Goal: Task Accomplishment & Management: Manage account settings

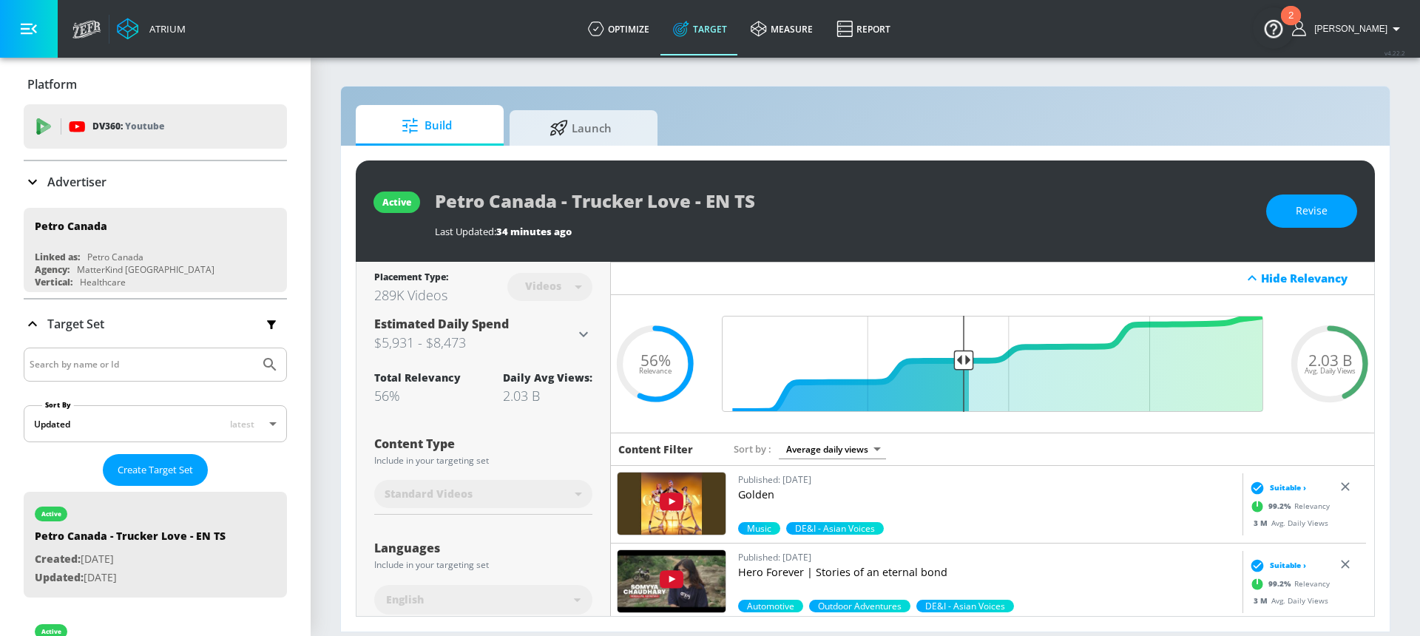
scroll to position [311, 0]
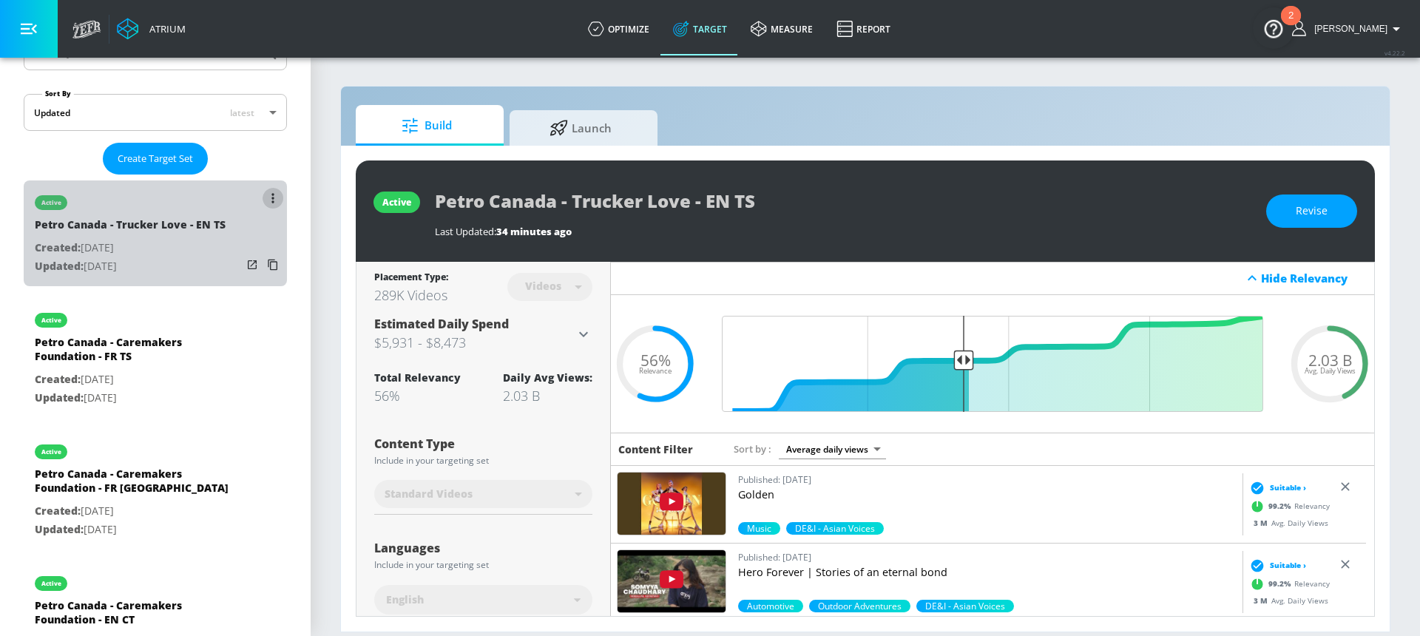
click at [266, 194] on button "list of Target Set" at bounding box center [273, 198] width 21 height 21
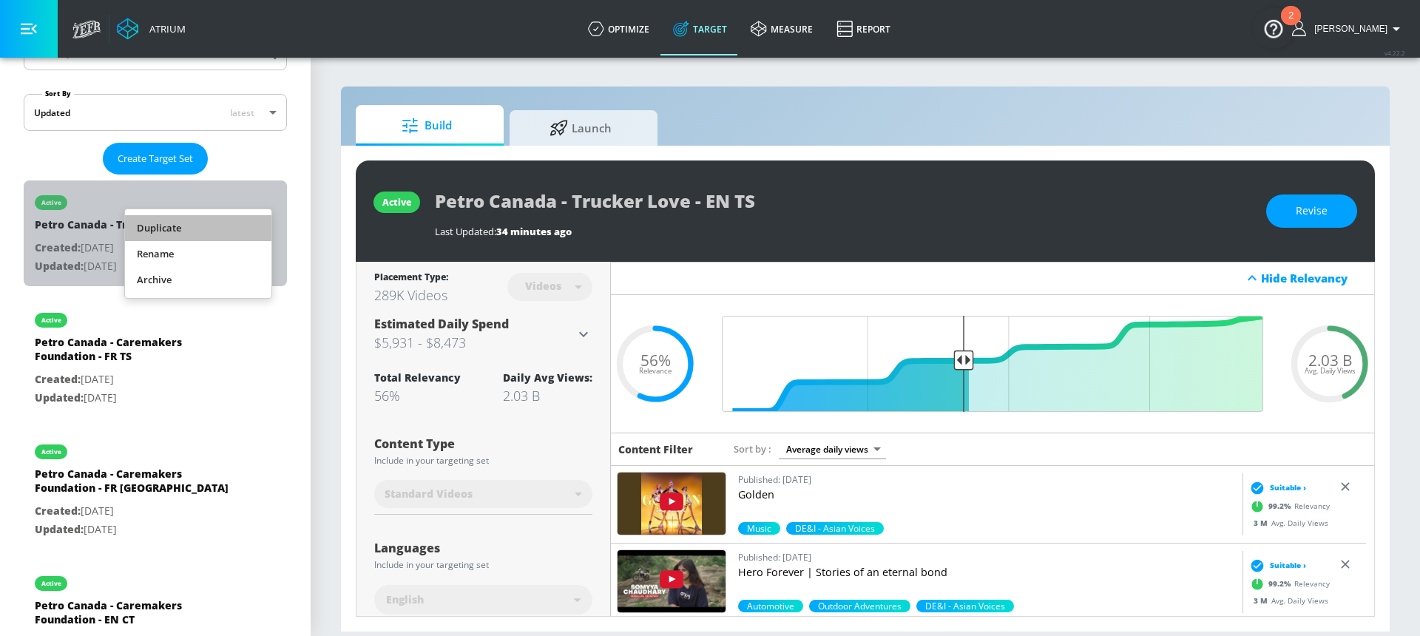
click at [233, 232] on li "Duplicate" at bounding box center [198, 228] width 146 height 26
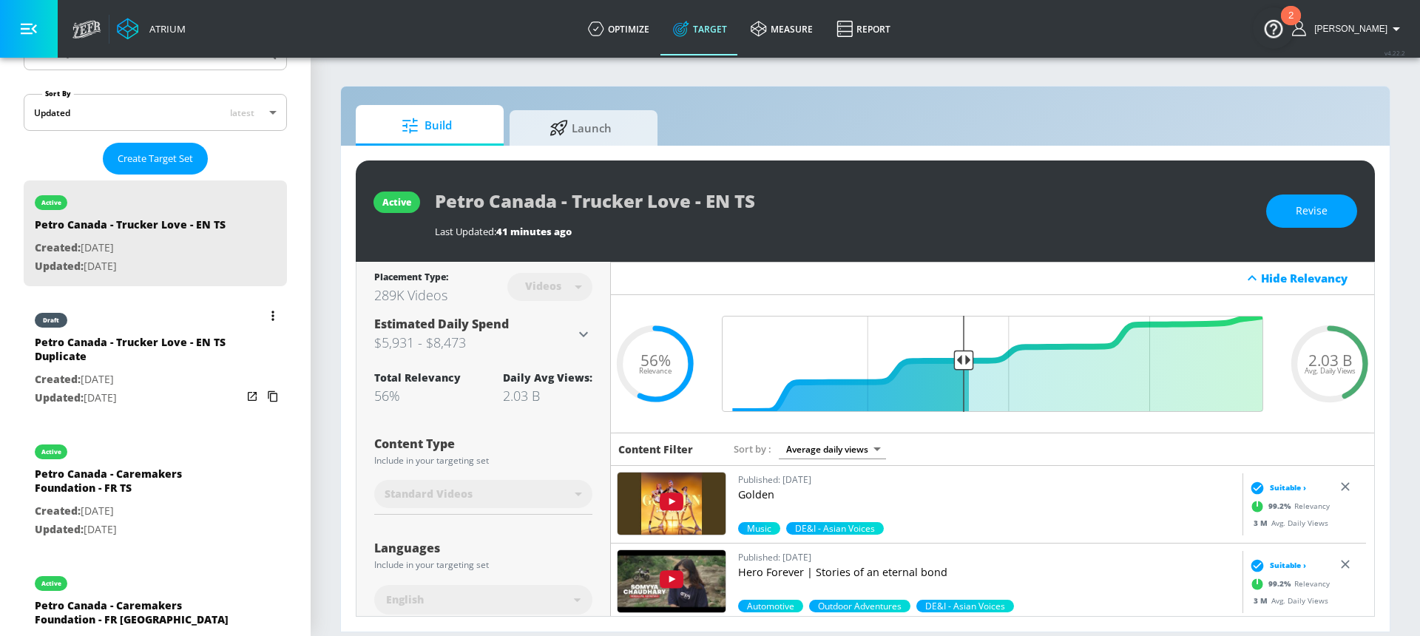
click at [108, 365] on div "Petro Canada - Trucker Love - EN TS Duplicate" at bounding box center [138, 353] width 207 height 36
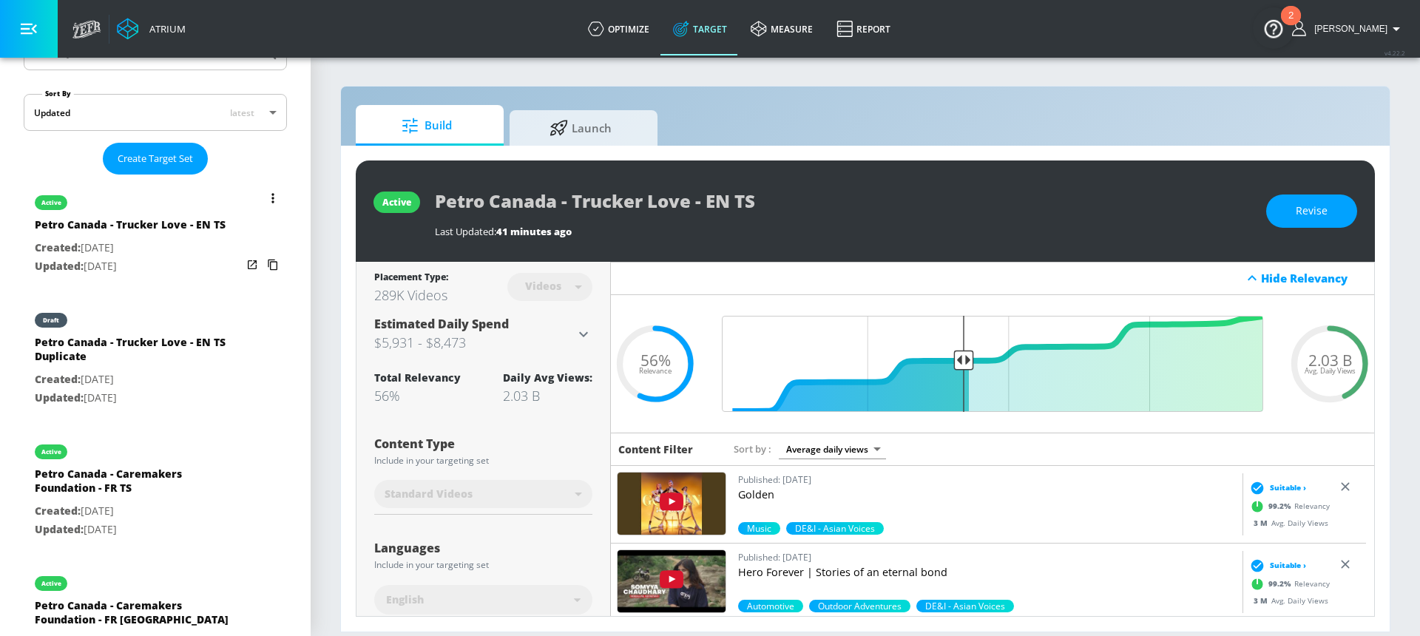
type input "Petro Canada - Trucker Love - EN TS Duplicate"
type input "0.05"
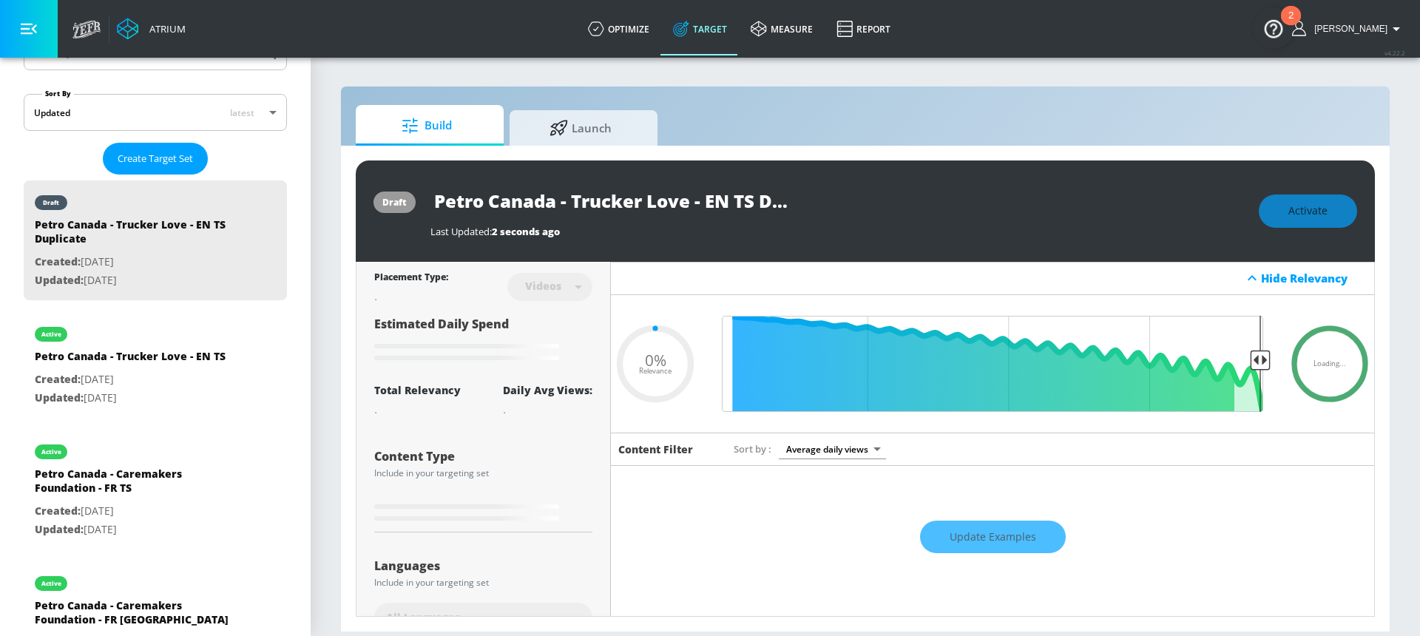
scroll to position [0, 51]
drag, startPoint x: 711, startPoint y: 203, endPoint x: 826, endPoint y: 208, distance: 115.5
click at [826, 208] on div "Petro Canada - Trucker Love - EN TS Duplicate" at bounding box center [837, 200] width 814 height 33
type input "Petro Canada - Trucker Love - E"
type input "0.05"
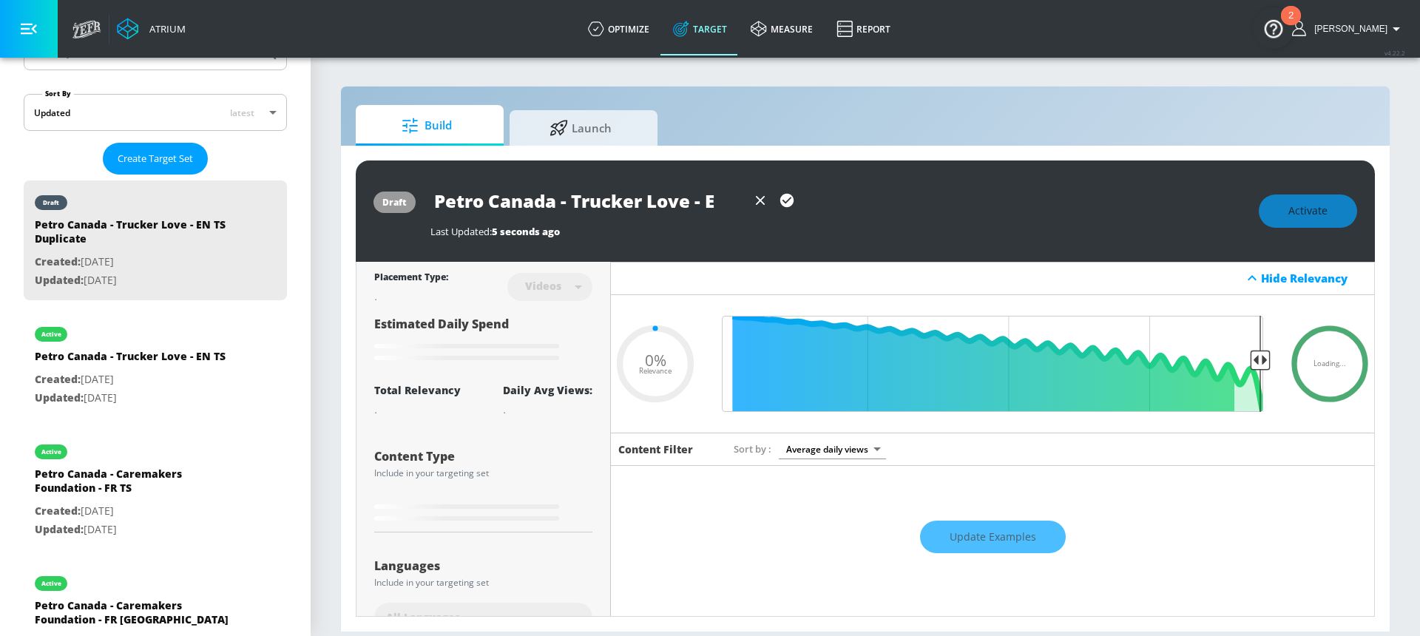
scroll to position [0, 0]
type input "Petro Canada - Trucker Love -"
type input "0.05"
type input "Petro Canada - Trucker Love - F"
type input "0.05"
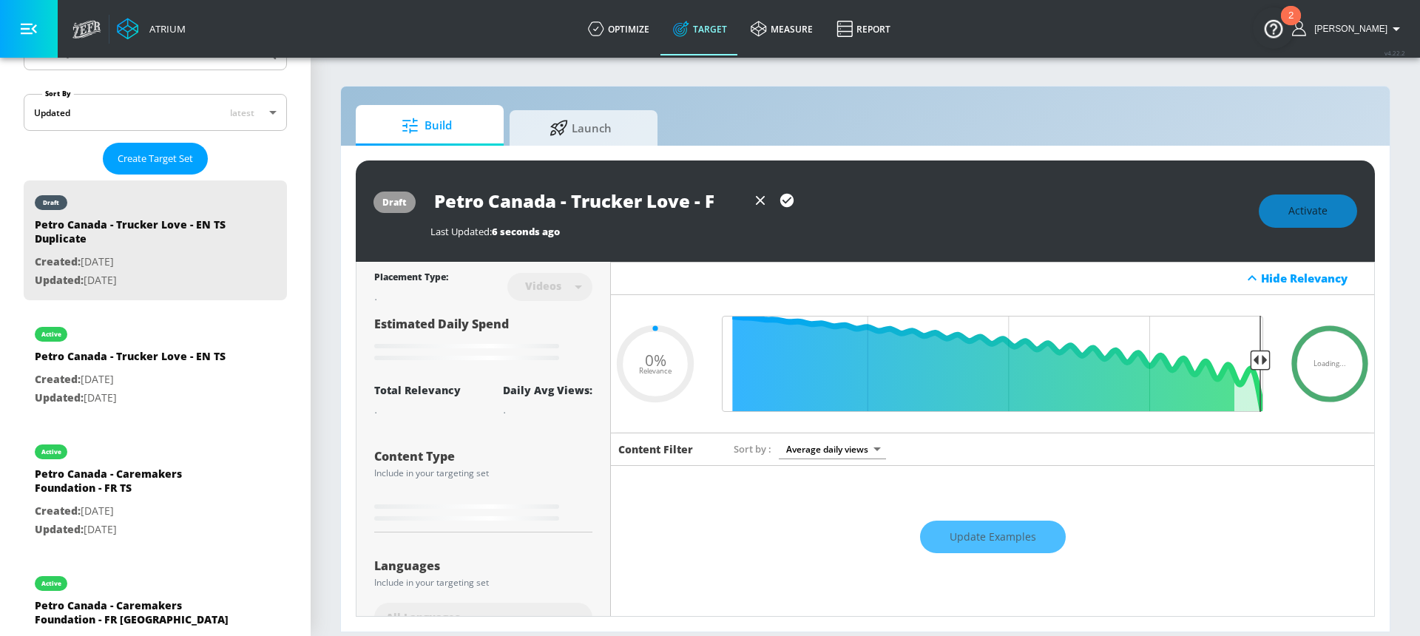
type input "Petro Canada - Trucker Love - FR"
type input "0.05"
type input "Petro Canada - Trucker Love - FR"
type input "0.05"
type input "Petro Canada - Trucker Love - FR T"
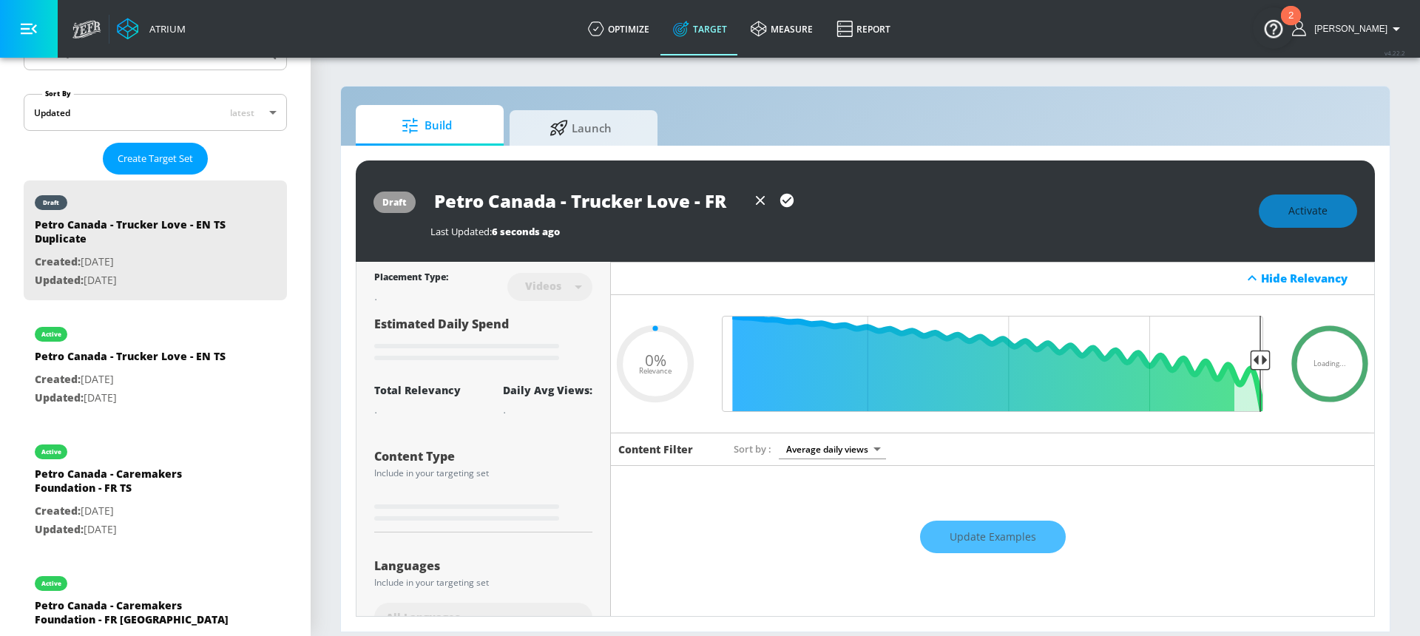
type input "0.05"
type input "Petro Canada - Trucker Love - FR TS"
type input "0.57"
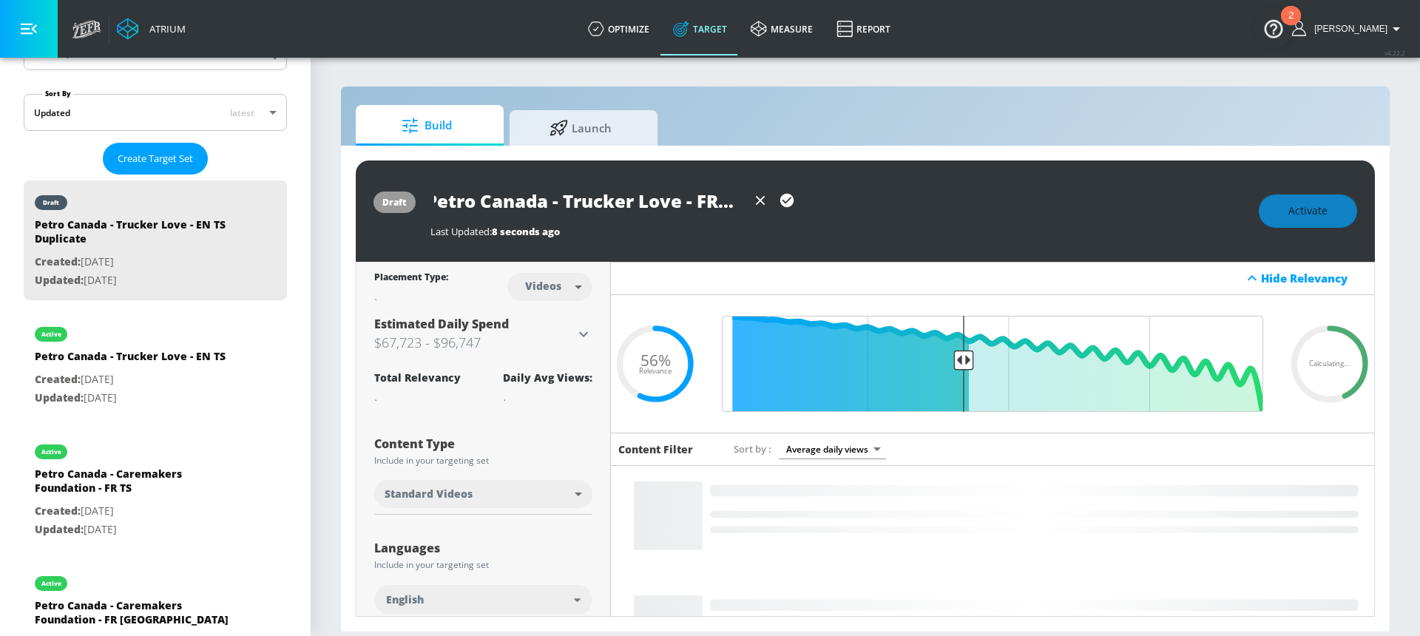
type input "Petro Canada - Trucker Love - FR TS"
click at [788, 203] on icon "button" at bounding box center [786, 200] width 13 height 13
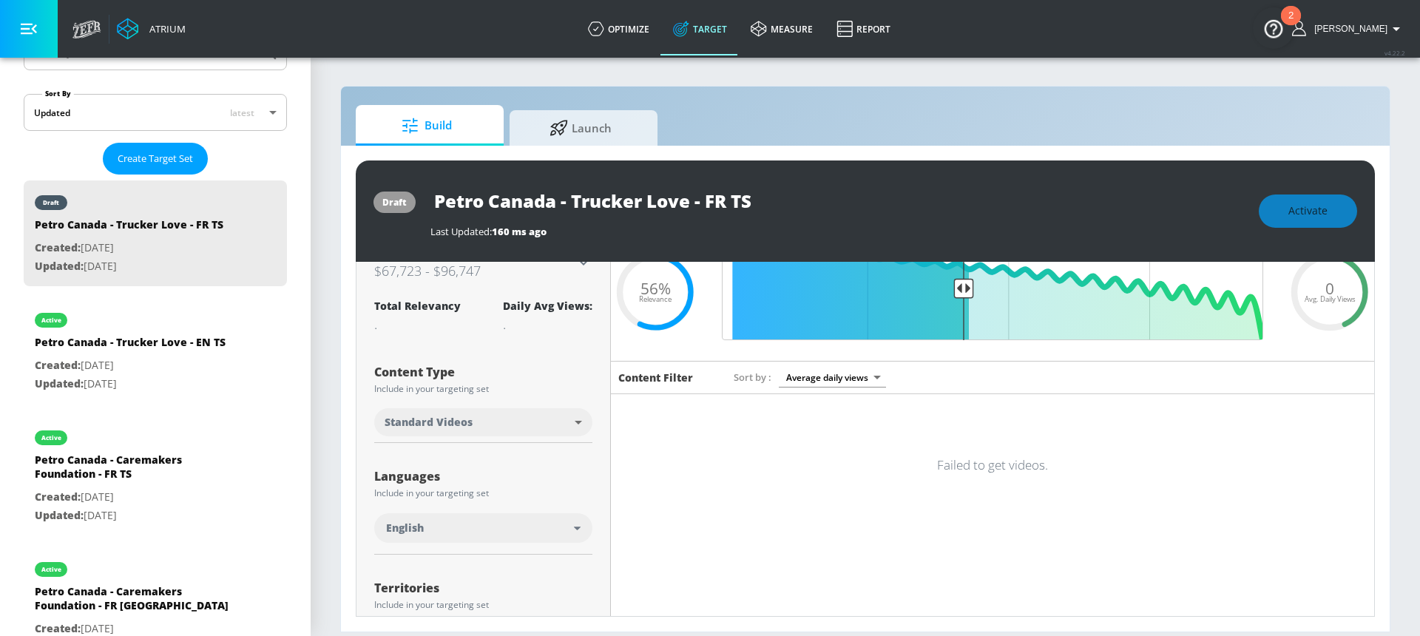
scroll to position [73, 0]
click at [494, 522] on div "English" at bounding box center [480, 526] width 188 height 15
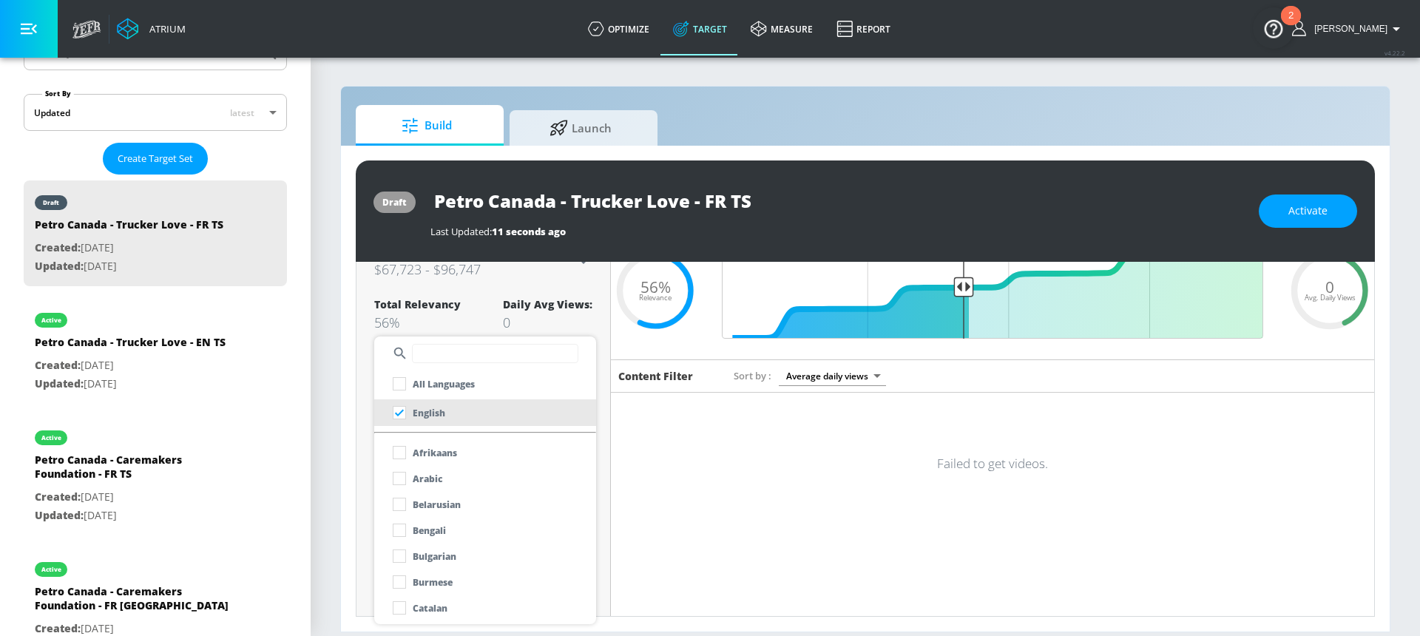
click at [442, 357] on input "text" at bounding box center [495, 353] width 166 height 19
type input "fre"
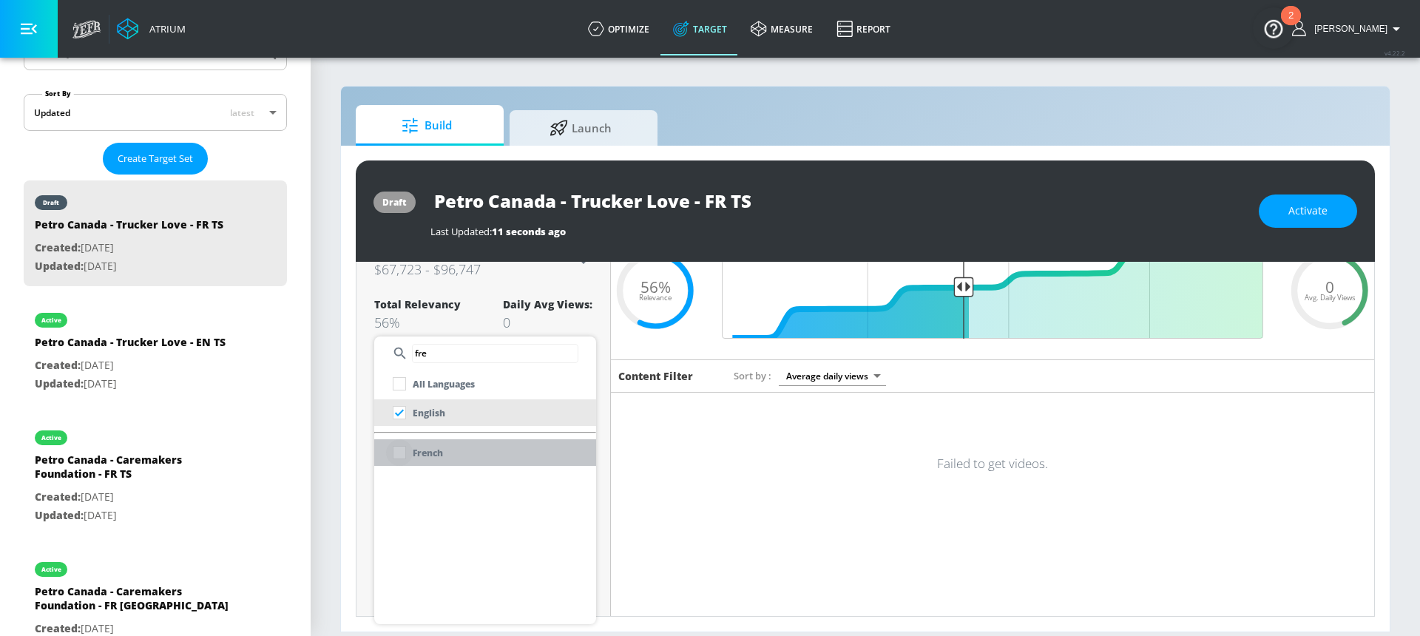
click at [387, 456] on input "checkbox" at bounding box center [399, 452] width 27 height 27
click at [392, 320] on div at bounding box center [710, 318] width 1420 height 636
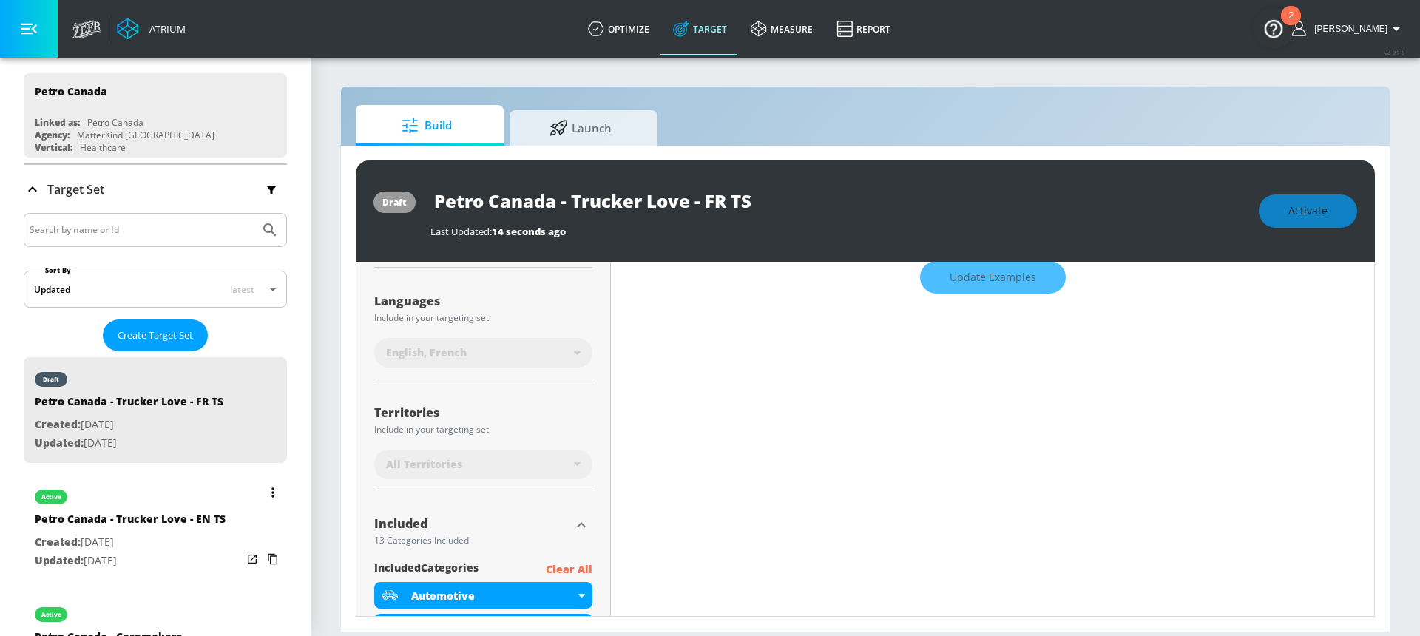
scroll to position [0, 0]
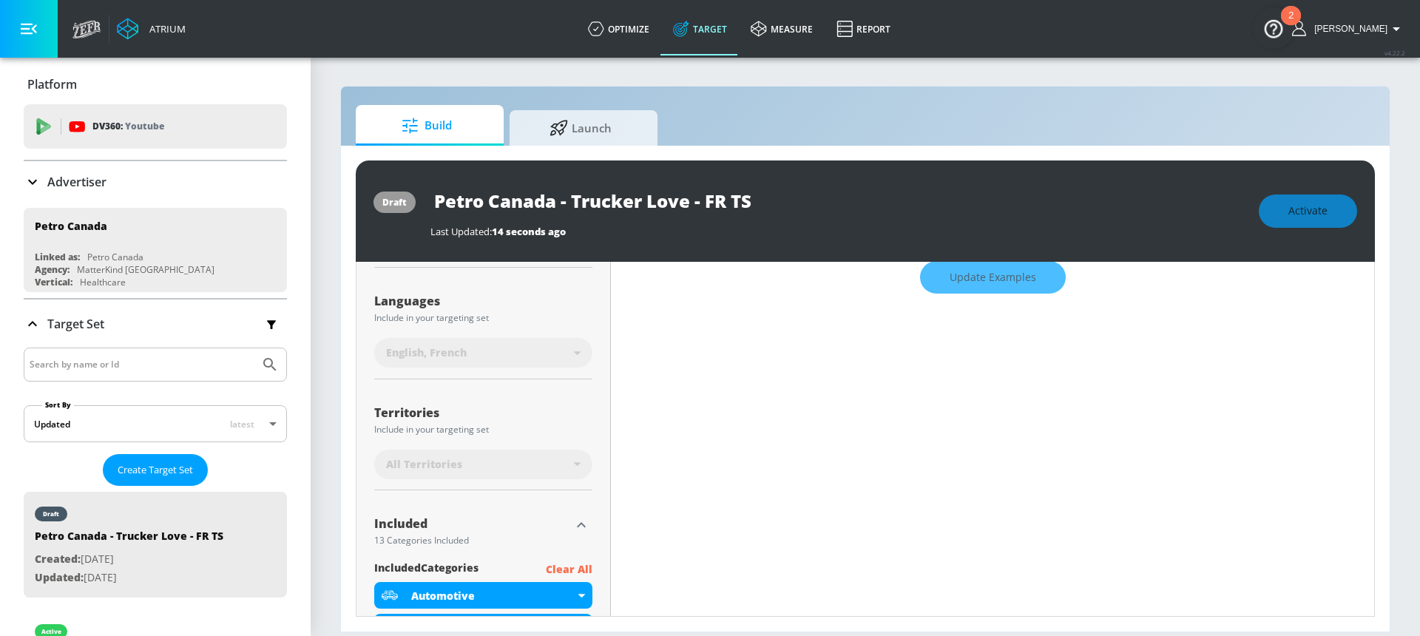
click at [471, 403] on div "Territories Include in your targeting set" at bounding box center [483, 420] width 218 height 35
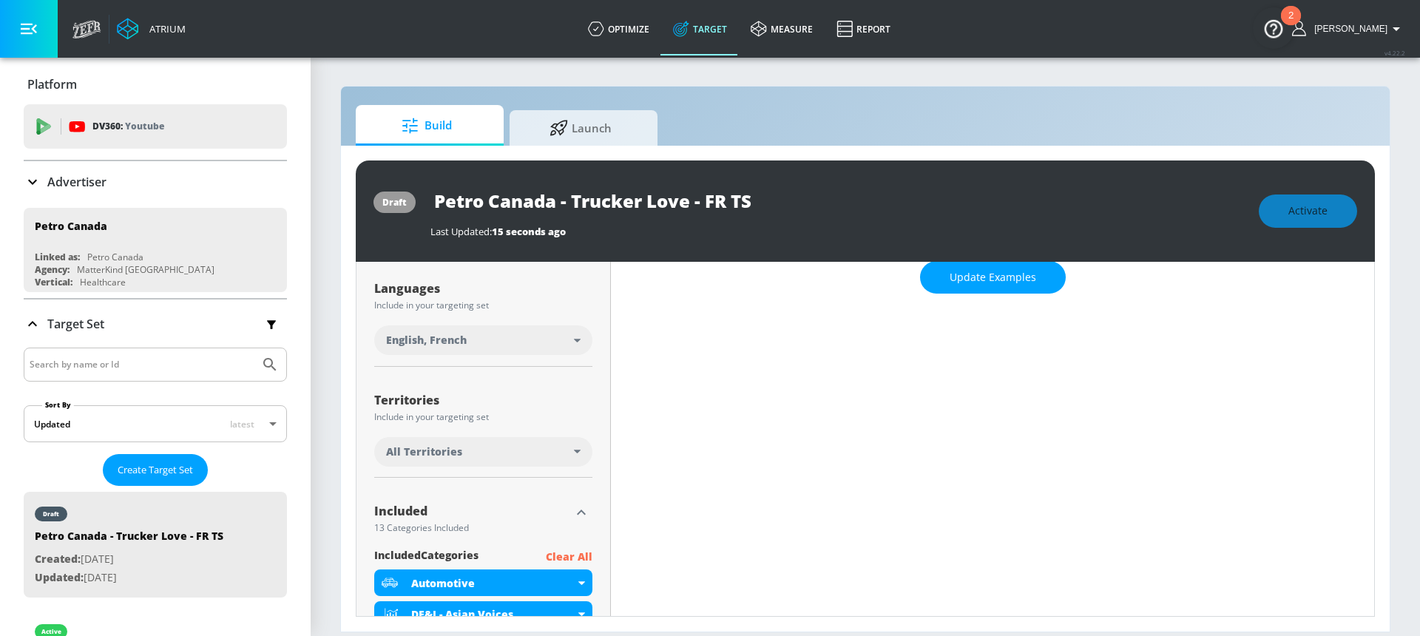
scroll to position [247, 0]
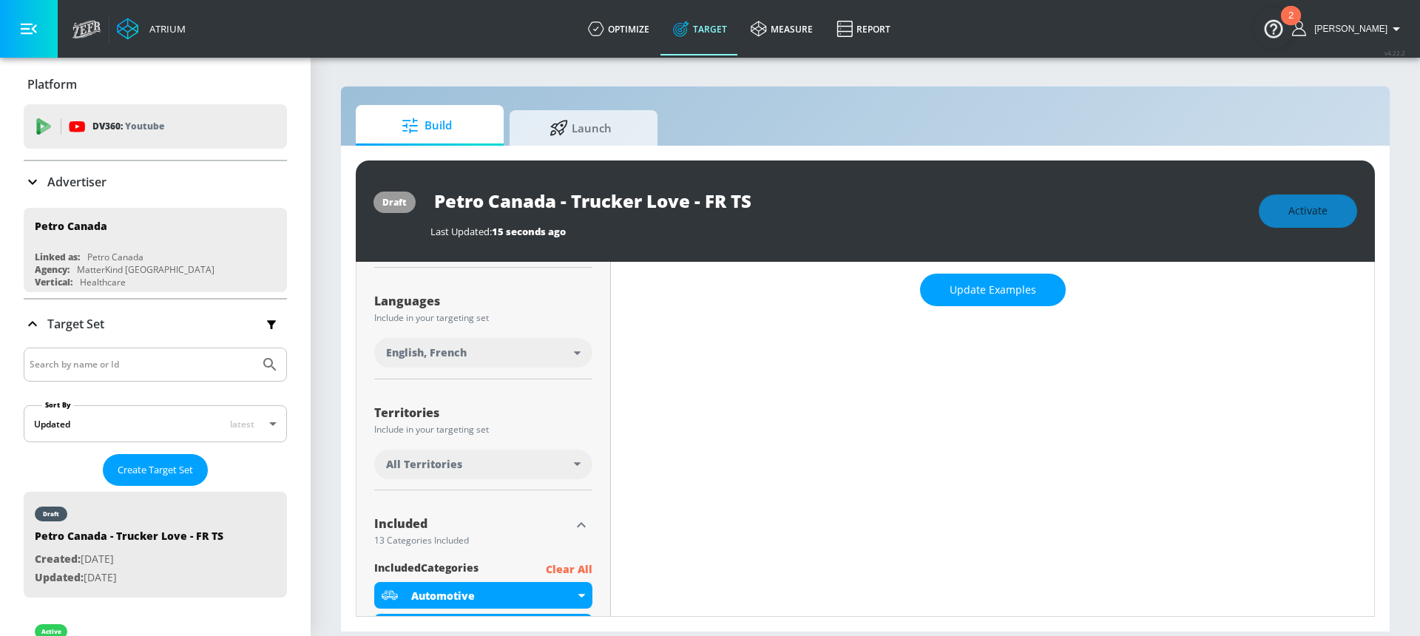
click at [477, 461] on div "All Territories" at bounding box center [480, 464] width 188 height 15
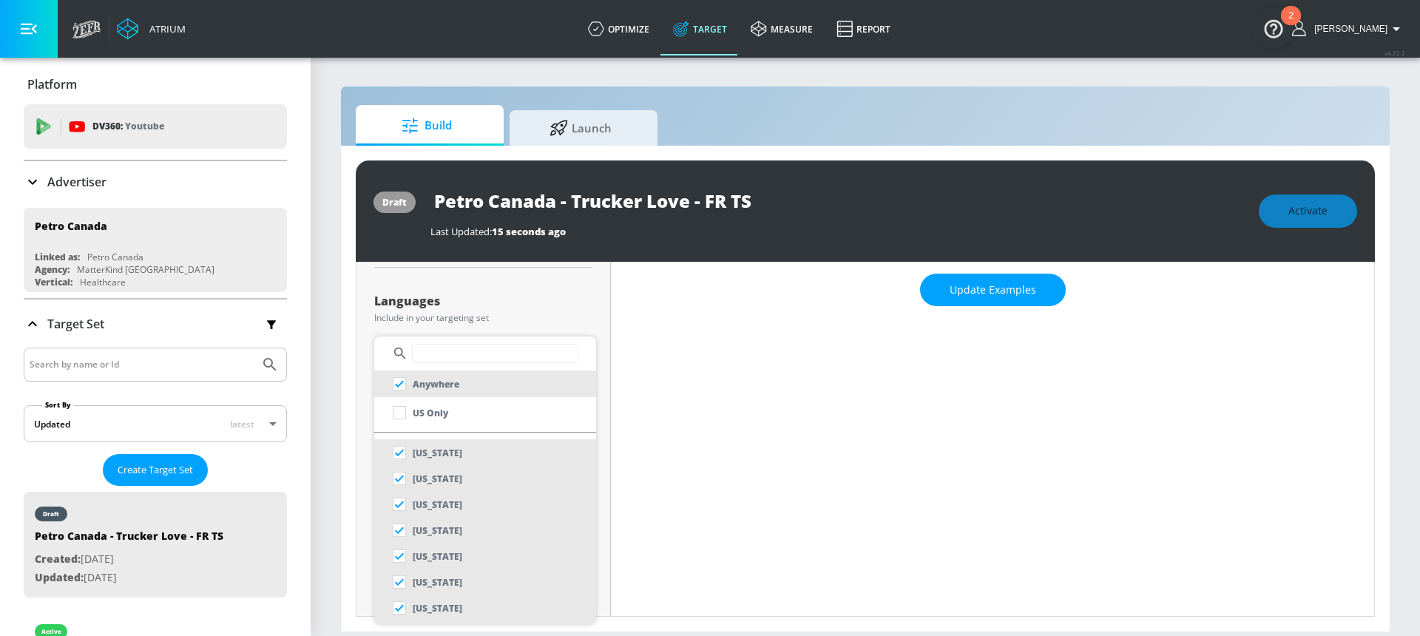
click at [449, 354] on input "text" at bounding box center [495, 353] width 166 height 19
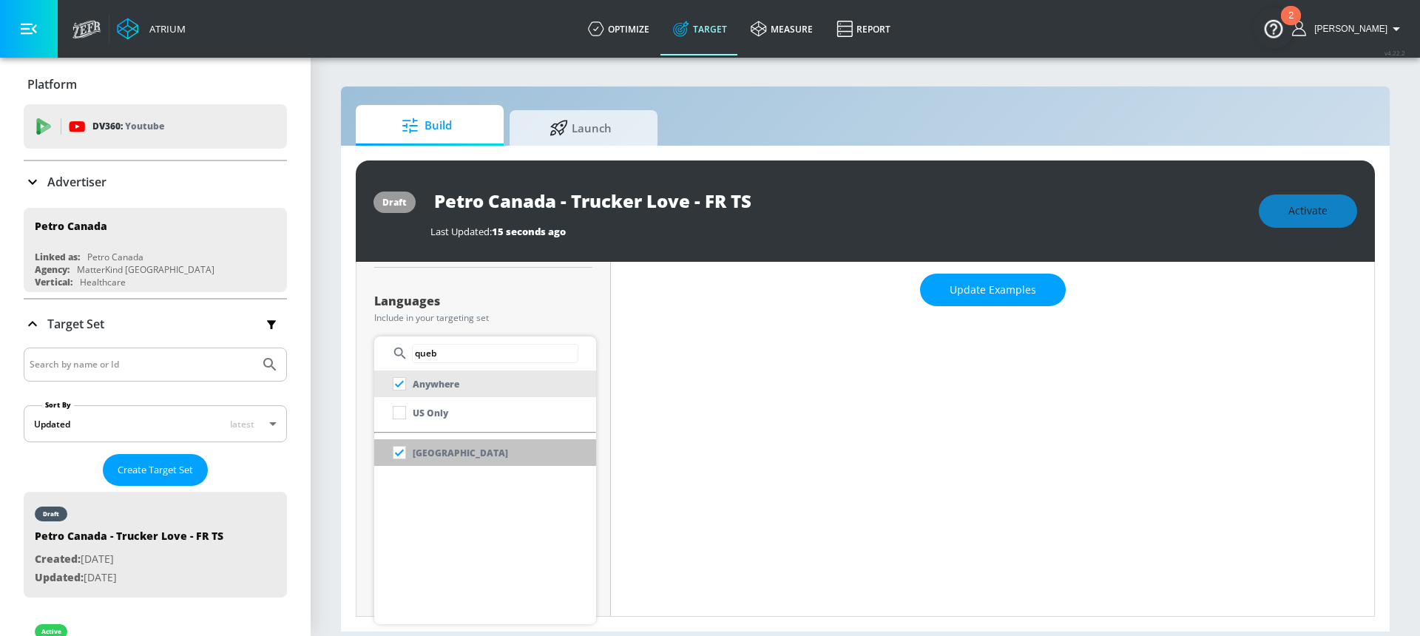
type input "queb"
click at [493, 444] on li "[GEOGRAPHIC_DATA]" at bounding box center [485, 452] width 222 height 27
checkbox input "false"
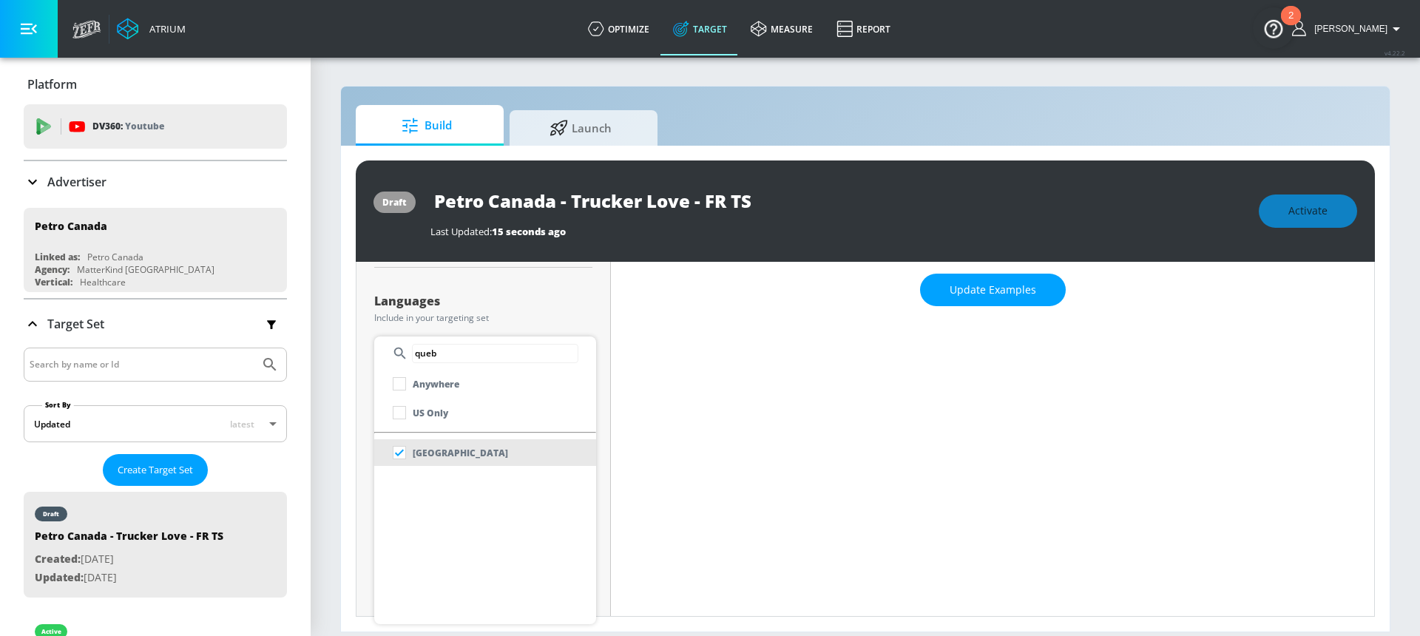
click at [512, 324] on div at bounding box center [710, 318] width 1420 height 636
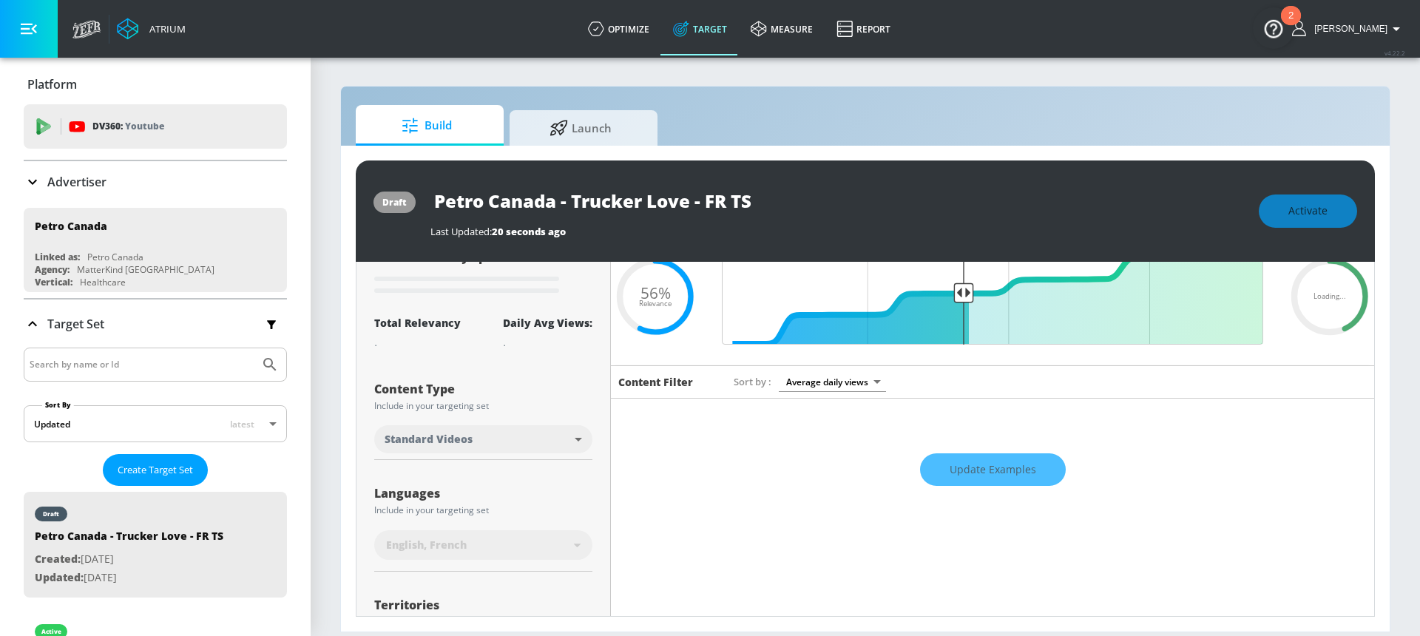
scroll to position [0, 0]
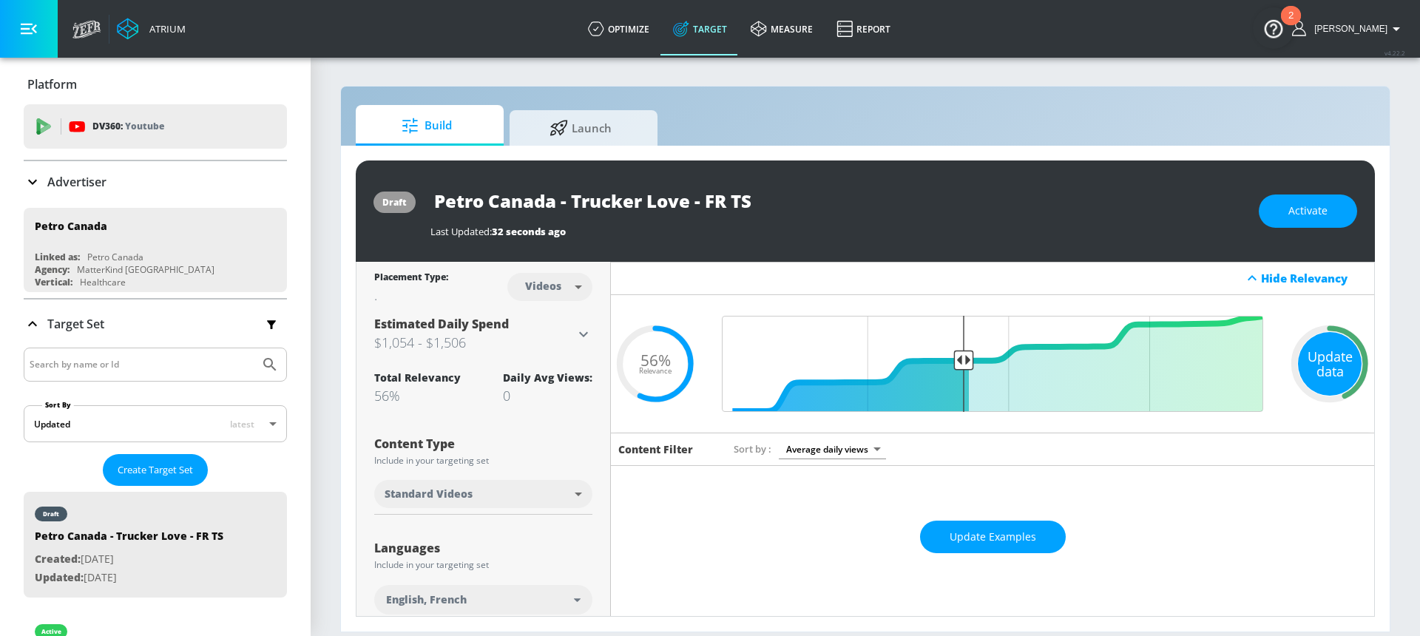
click at [1317, 382] on div "Update data" at bounding box center [1330, 364] width 64 height 64
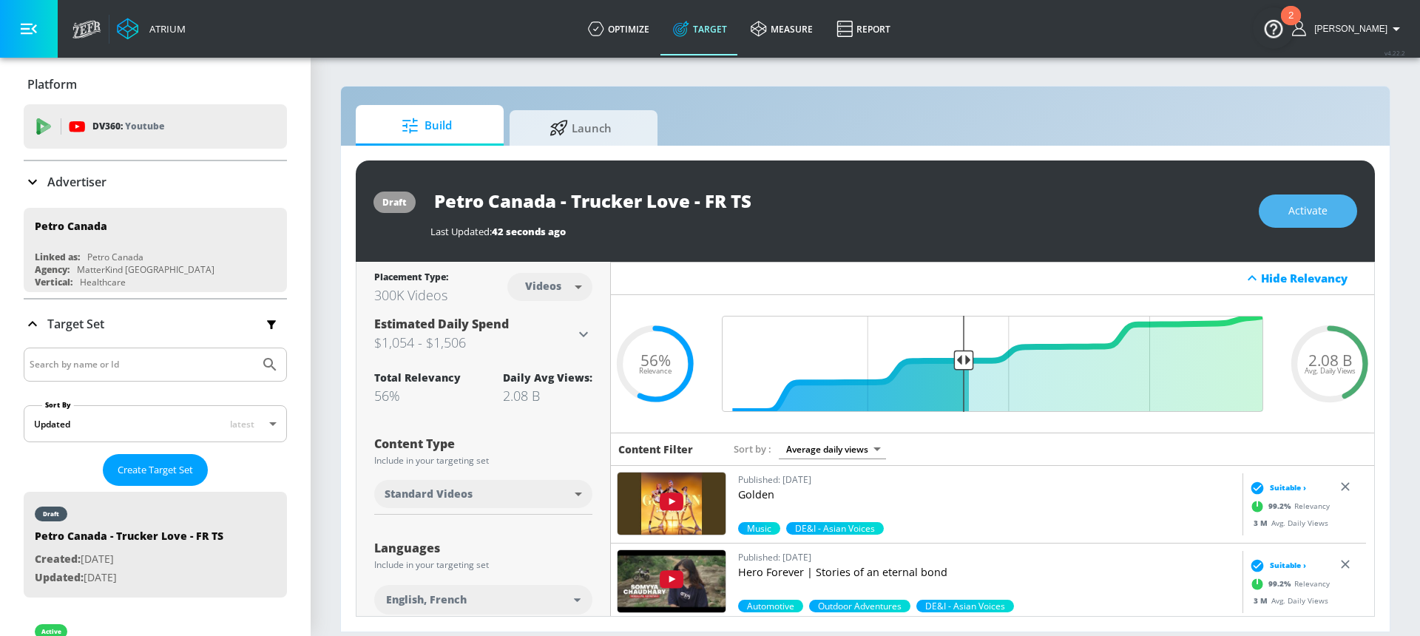
click at [1302, 215] on span "Activate" at bounding box center [1307, 211] width 39 height 18
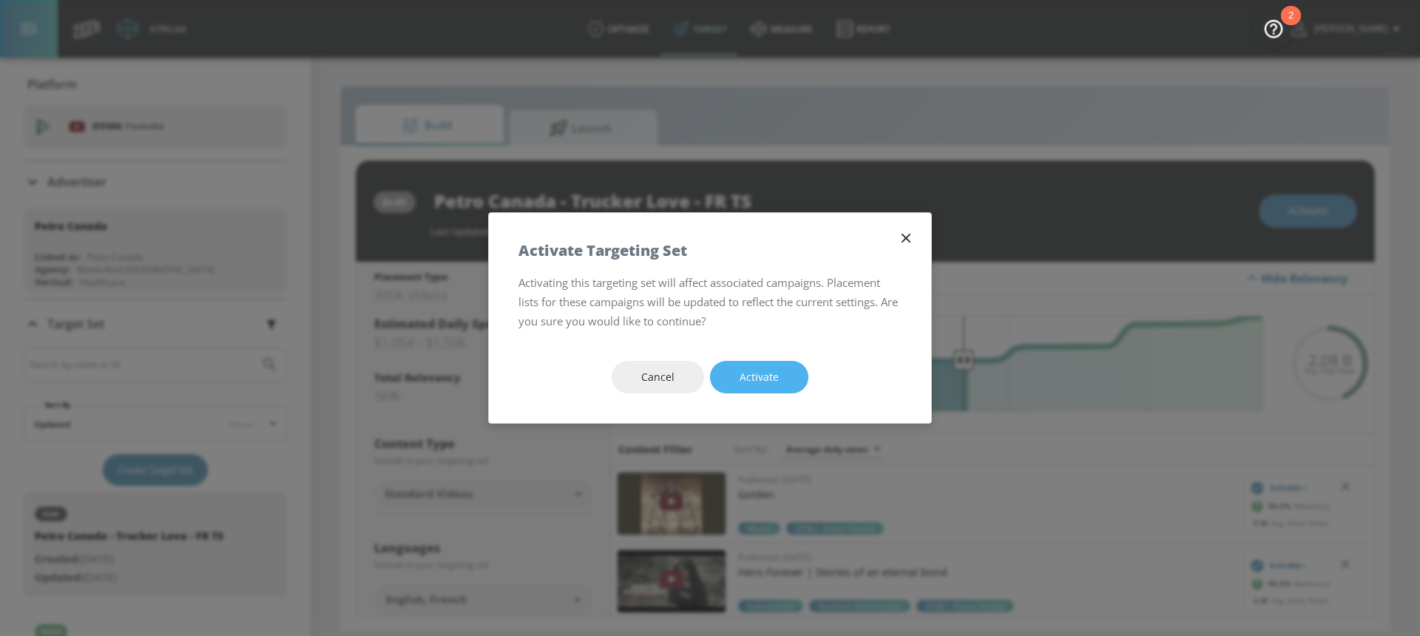
click at [780, 371] on button "Activate" at bounding box center [759, 377] width 98 height 33
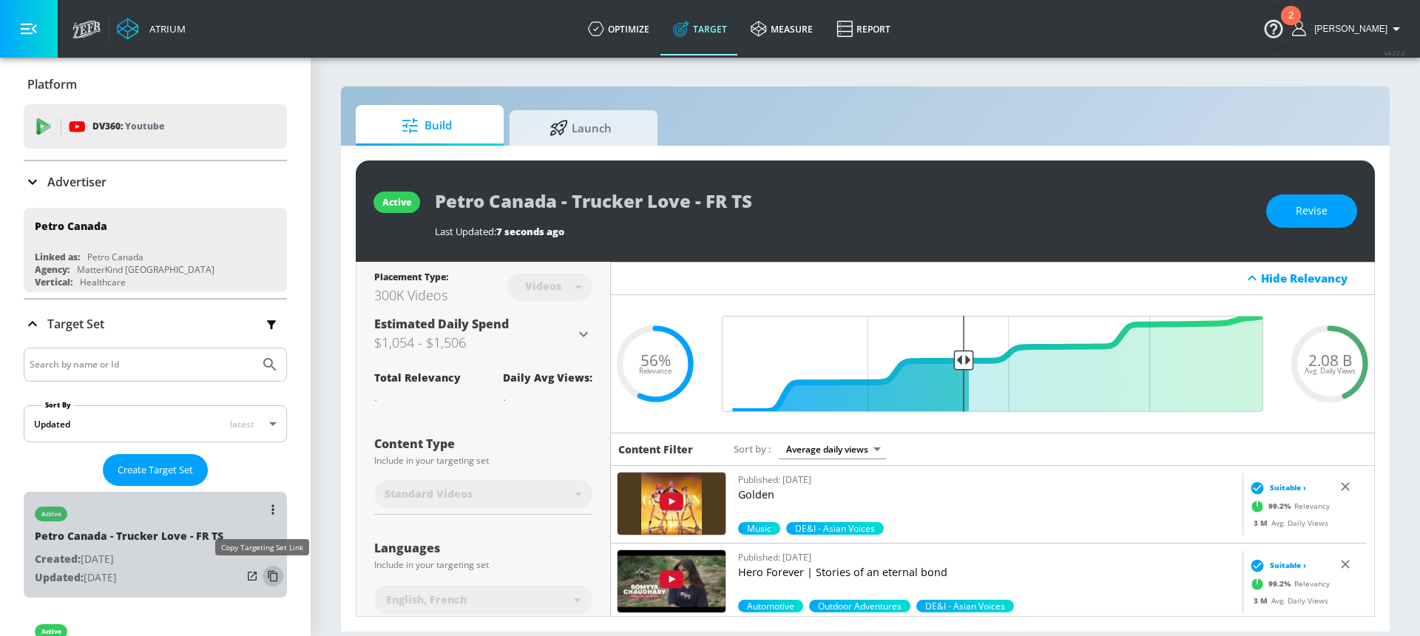
click at [261, 577] on icon "list of Target Set" at bounding box center [273, 576] width 24 height 24
